Goal: Transaction & Acquisition: Purchase product/service

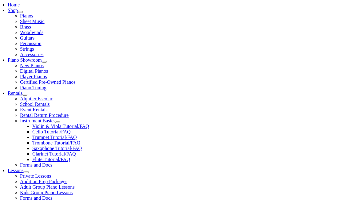
scroll to position [133, 0]
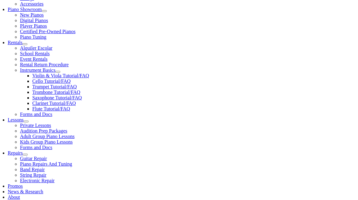
scroll to position [182, 0]
type input "K"
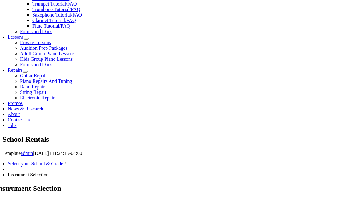
scroll to position [266, 0]
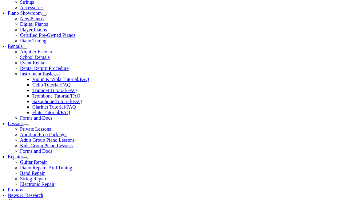
scroll to position [181, 0]
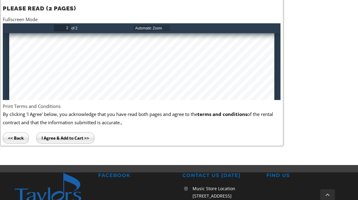
scroll to position [730, 0]
click at [44, 137] on input "I Agree & Add to Cart >>" at bounding box center [65, 138] width 58 height 11
type input "1"
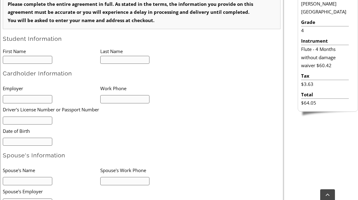
scroll to position [198, 0]
click at [38, 64] on input "text" at bounding box center [28, 60] width 50 height 8
type input "Lisa"
type input "Heim"
type input "mm/dd/yyyy"
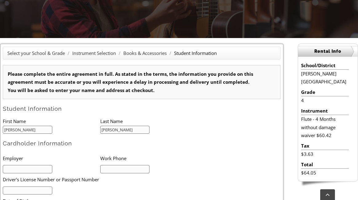
scroll to position [128, 0]
